Goal: Task Accomplishment & Management: Use online tool/utility

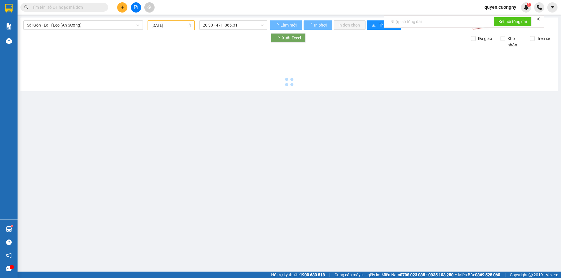
click at [70, 7] on input "text" at bounding box center [66, 7] width 69 height 6
type input "[DATE]"
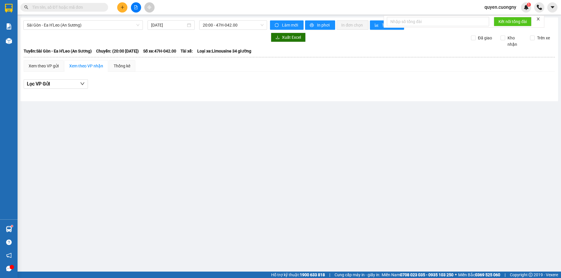
click at [71, 20] on div "Sài Gòn - Ea H'Leo (An Sương) 15/10/2025 20:00 - 47H-042.00 Làm mới In phơi In …" at bounding box center [288, 60] width 537 height 84
click at [71, 26] on span "Sài Gòn - Ea H'Leo (An Sương)" at bounding box center [83, 25] width 112 height 9
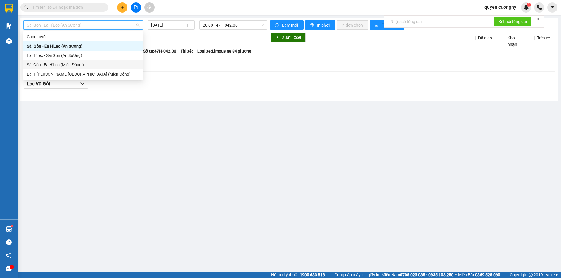
click at [55, 66] on div "Sài Gòn - Ea H'Leo (Miền Đông )" at bounding box center [83, 65] width 112 height 6
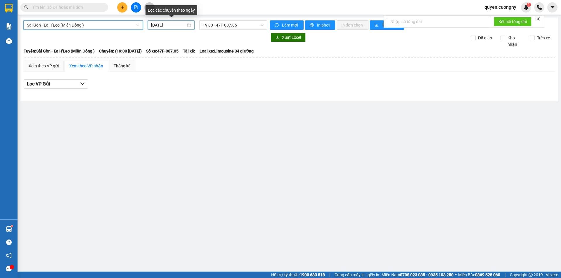
click at [150, 24] on div "[DATE]" at bounding box center [171, 24] width 47 height 9
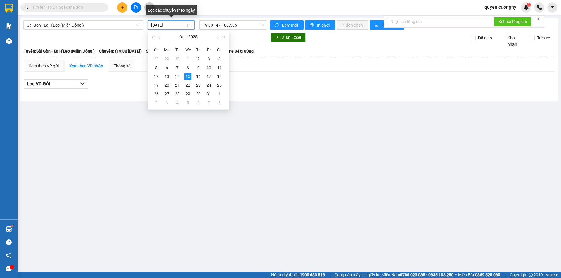
click at [151, 24] on input "[DATE]" at bounding box center [168, 25] width 35 height 6
click at [176, 76] on div "14" at bounding box center [177, 76] width 7 height 7
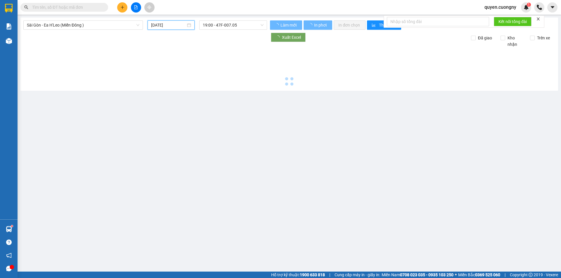
type input "14/10/2025"
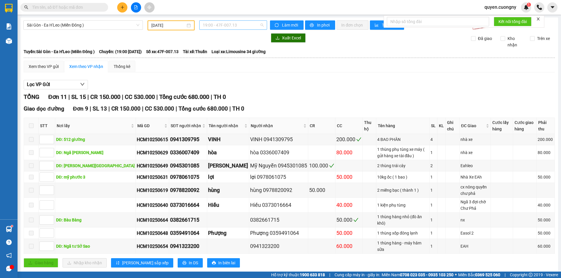
click at [234, 26] on span "19:00 - 47F-007.13" at bounding box center [233, 25] width 61 height 9
click at [230, 56] on div "20:00 - 47F-002.50" at bounding box center [224, 55] width 46 height 6
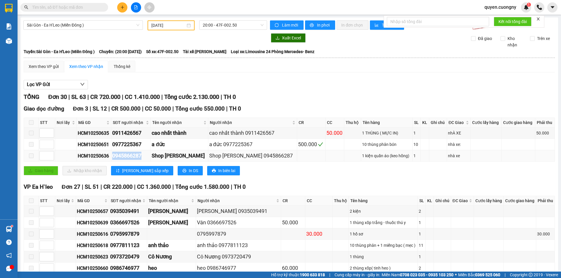
drag, startPoint x: 146, startPoint y: 156, endPoint x: 117, endPoint y: 157, distance: 29.0
click at [117, 157] on div "0945866287" at bounding box center [130, 156] width 37 height 8
copy div "0945866287"
click at [212, 24] on span "20:00 - 47F-002.50" at bounding box center [233, 25] width 61 height 9
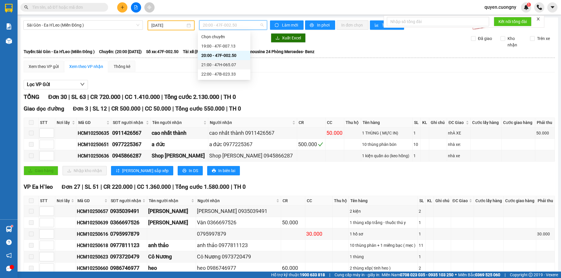
click at [222, 63] on div "21:00 - 47H-065.07" at bounding box center [224, 65] width 46 height 6
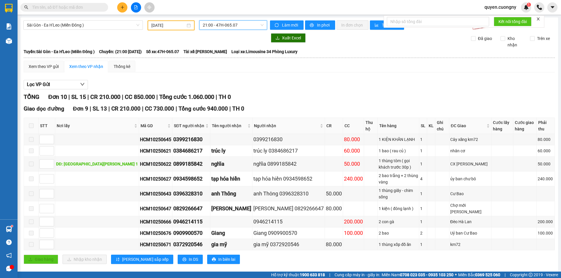
click at [223, 24] on span "21:00 - 47H-065.07" at bounding box center [233, 25] width 61 height 9
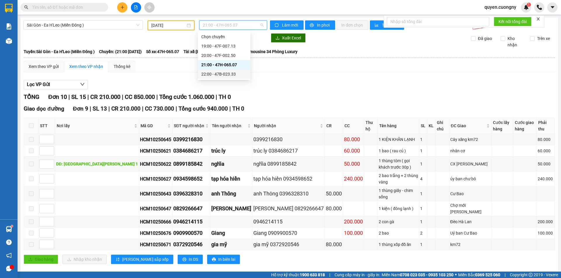
click at [232, 72] on div "22:00 - 47B-023.33" at bounding box center [224, 74] width 46 height 6
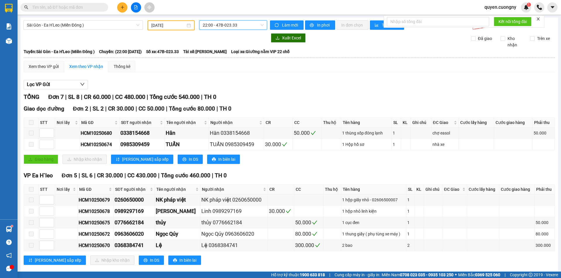
click at [229, 28] on span "22:00 - 47B-023.33" at bounding box center [233, 25] width 61 height 9
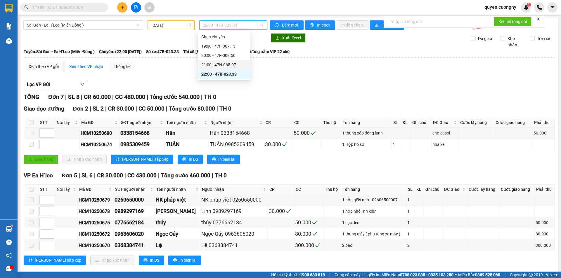
click at [223, 64] on div "21:00 - 47H-065.07" at bounding box center [224, 65] width 46 height 6
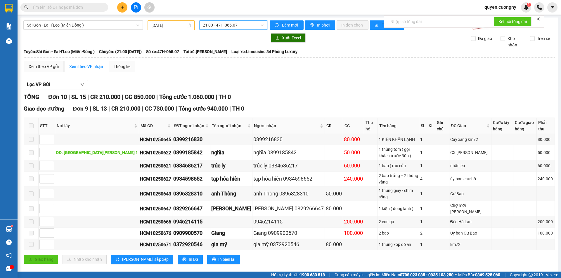
click at [225, 23] on span "21:00 - 47H-065.07" at bounding box center [233, 25] width 61 height 9
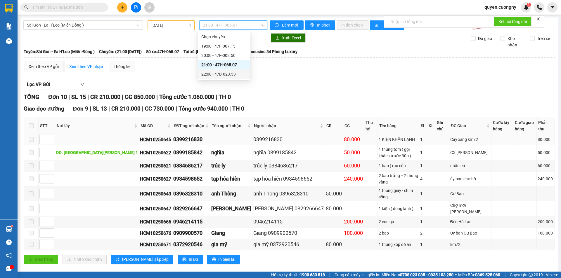
scroll to position [44, 0]
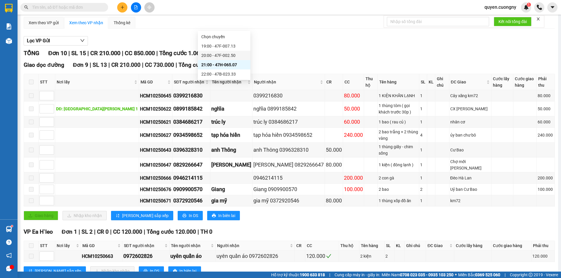
click at [219, 54] on div "20:00 - 47F-002.50" at bounding box center [224, 55] width 46 height 6
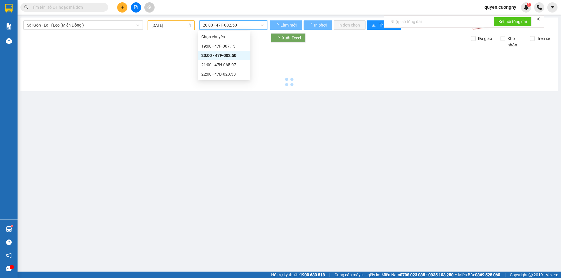
scroll to position [0, 0]
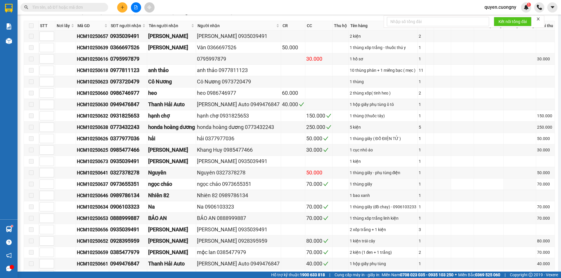
scroll to position [29, 0]
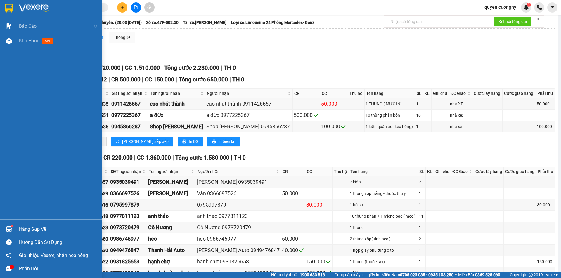
click at [10, 5] on img at bounding box center [9, 8] width 8 height 9
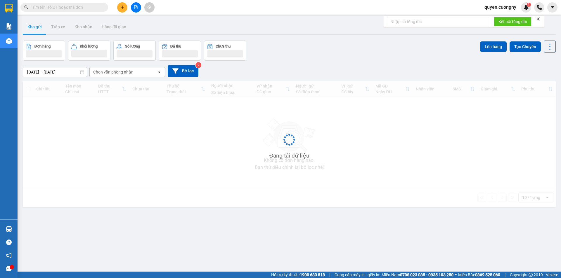
click at [82, 9] on input "text" at bounding box center [66, 7] width 69 height 6
paste input "0945866287"
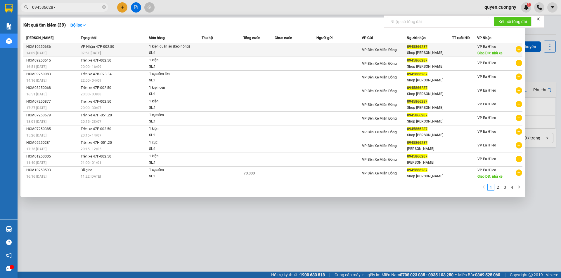
type input "0945866287"
click at [206, 49] on td at bounding box center [223, 50] width 42 height 14
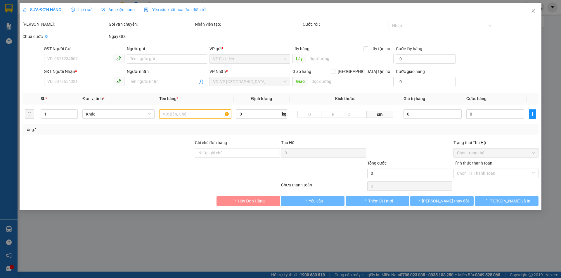
type input "0945866287"
type input "Shop [PERSON_NAME]"
type input "nhà xe"
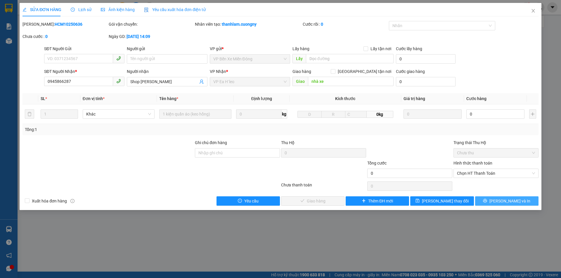
click at [487, 201] on icon "printer" at bounding box center [485, 201] width 4 height 4
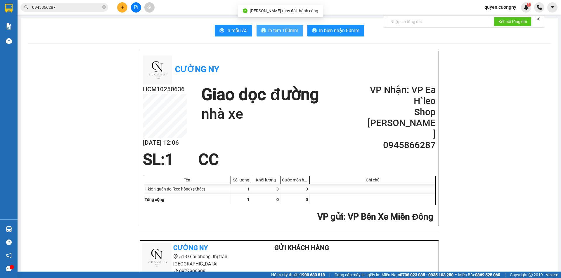
click at [283, 30] on span "In tem 100mm" at bounding box center [283, 30] width 30 height 7
